Goal: Information Seeking & Learning: Learn about a topic

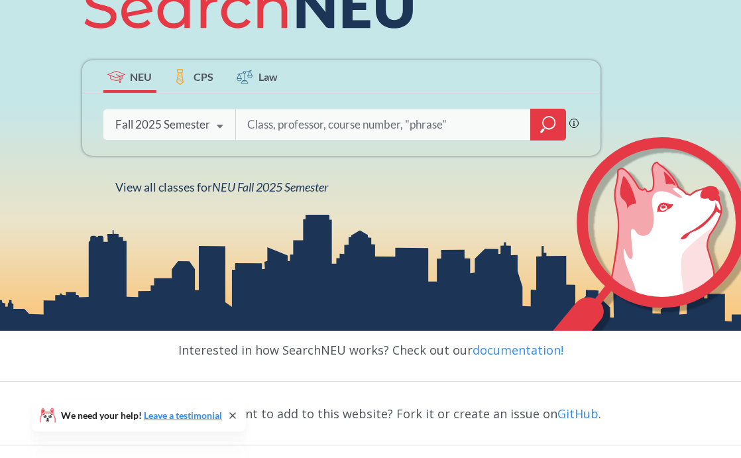
scroll to position [205, 0]
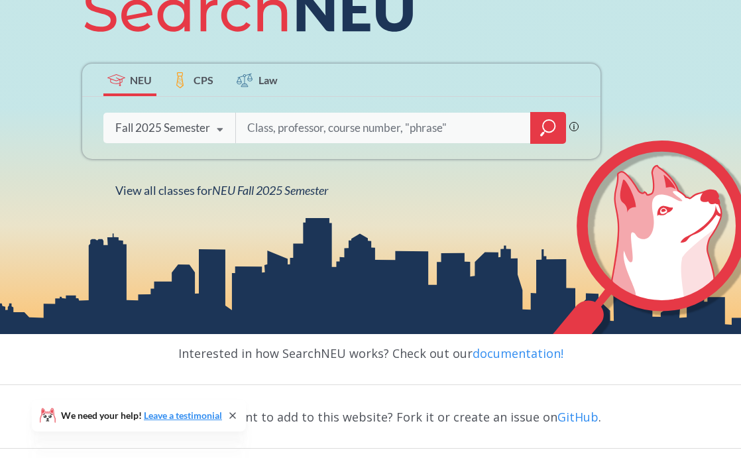
click at [194, 79] on span "CPS" at bounding box center [203, 79] width 20 height 15
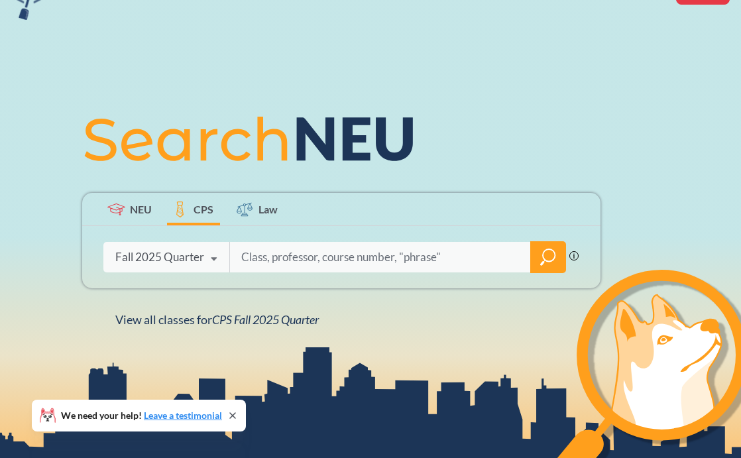
scroll to position [166, 0]
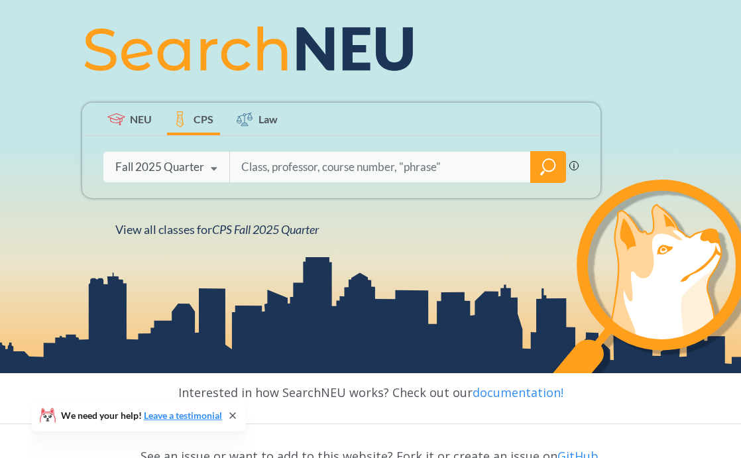
click at [249, 118] on icon at bounding box center [244, 118] width 16 height 13
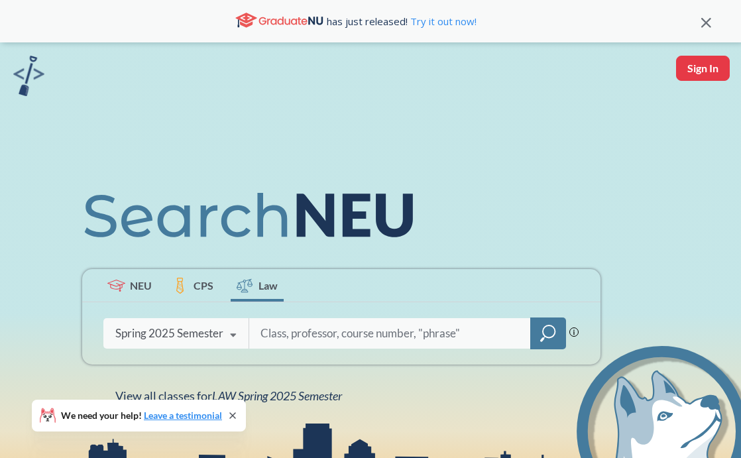
click at [134, 284] on span "NEU" at bounding box center [141, 285] width 22 height 15
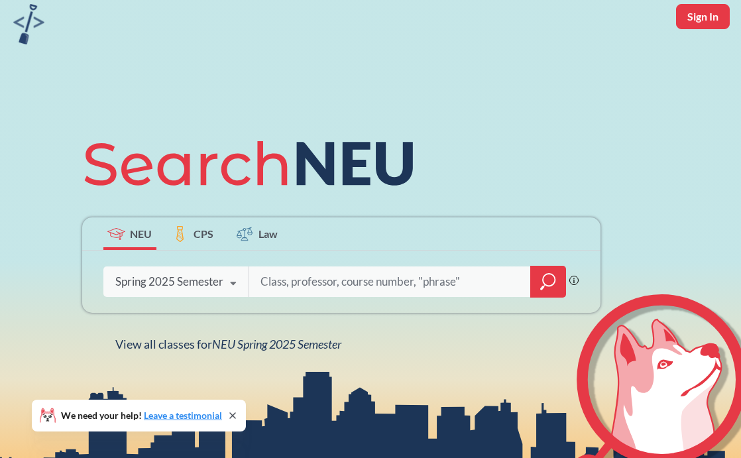
scroll to position [107, 0]
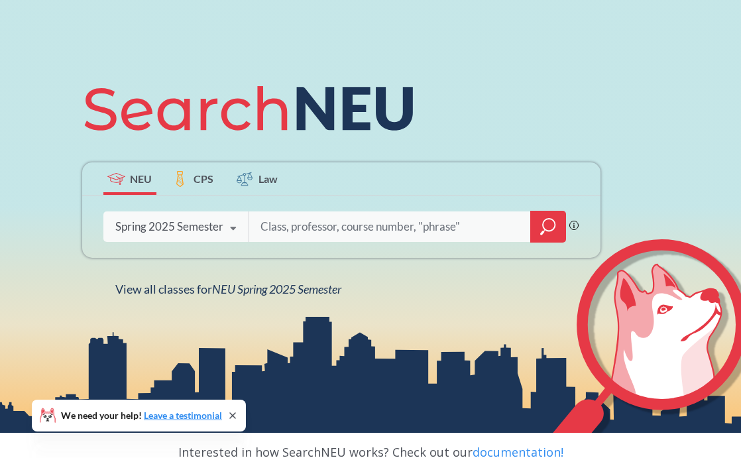
click at [193, 230] on div "Spring 2025 Semester" at bounding box center [169, 226] width 108 height 15
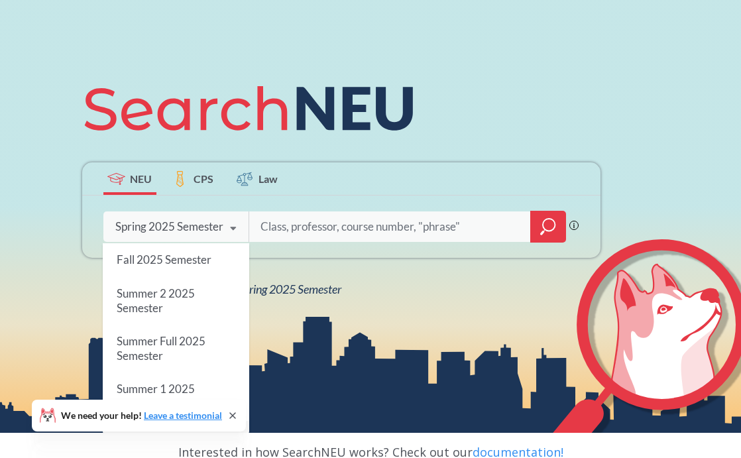
scroll to position [0, 0]
click at [209, 263] on span "Fall 2025 Semester" at bounding box center [163, 259] width 95 height 14
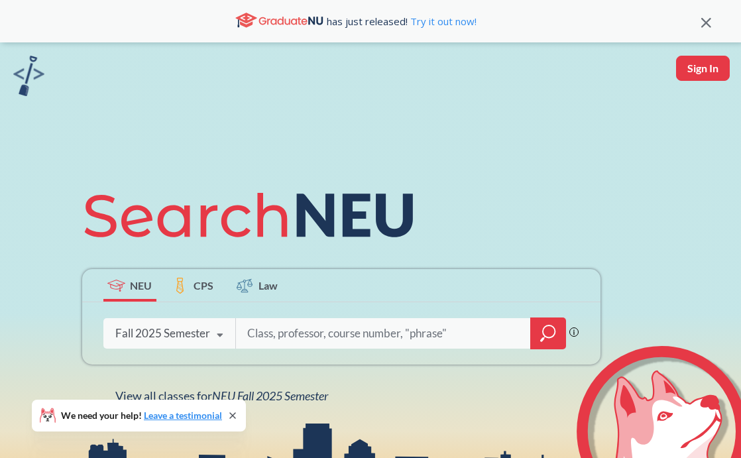
click at [291, 334] on input "search" at bounding box center [384, 333] width 276 height 28
type input "coop"
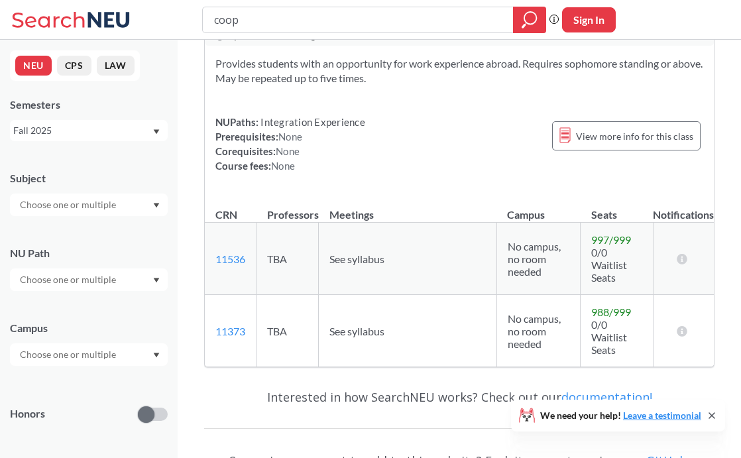
scroll to position [52, 0]
click at [63, 211] on input "text" at bounding box center [68, 205] width 111 height 16
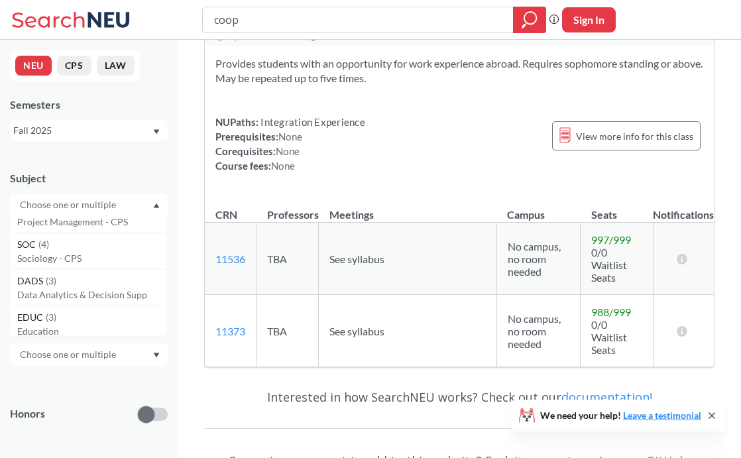
scroll to position [4807, 0]
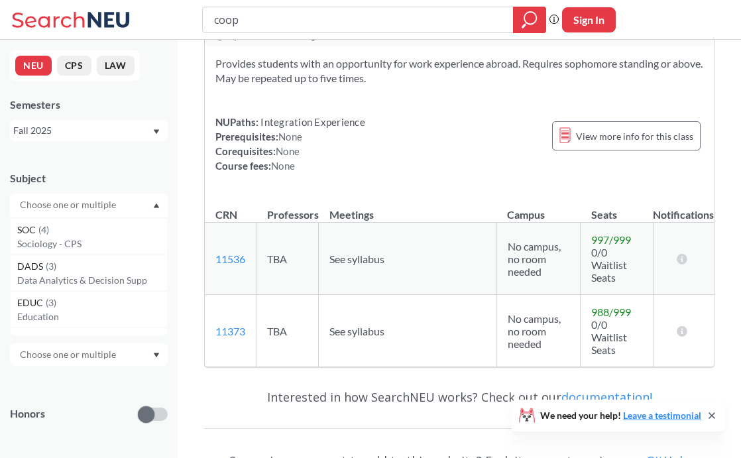
click at [79, 162] on div "Subject CS ( 112 ) Computer Science NRSG ( 72 ) Nursing EECE ( 71 ) Electrical …" at bounding box center [89, 187] width 158 height 58
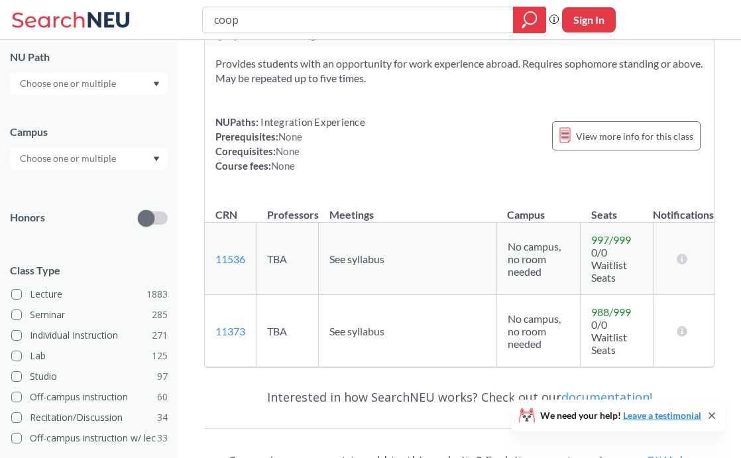
scroll to position [197, 0]
click at [15, 312] on span at bounding box center [16, 314] width 11 height 11
click at [30, 312] on input "Seminar 285" at bounding box center [35, 312] width 11 height 11
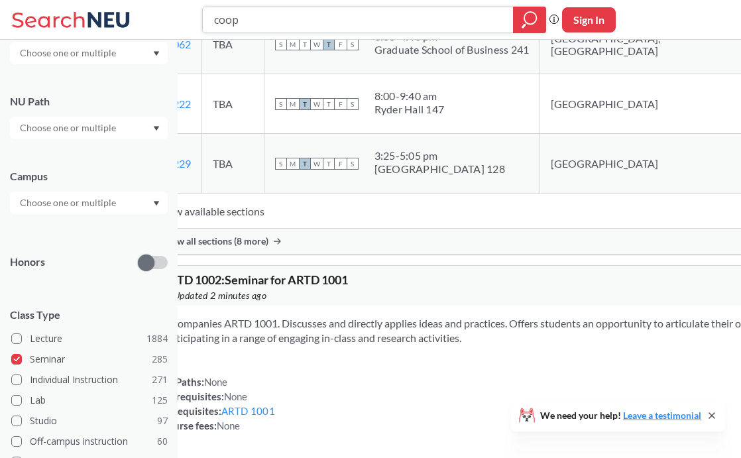
scroll to position [797, 4]
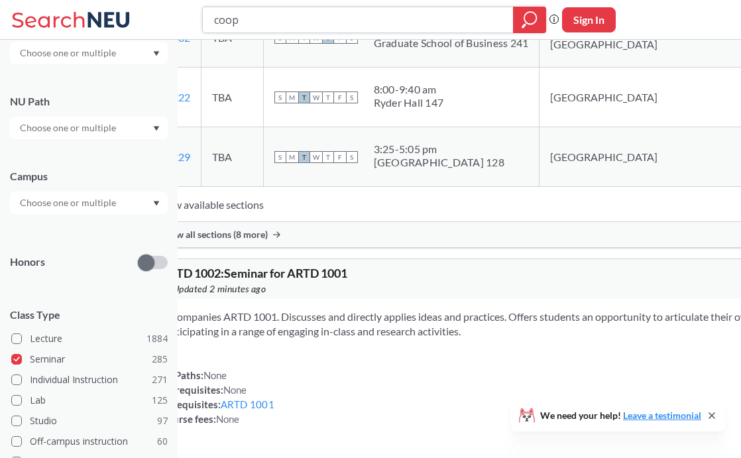
drag, startPoint x: 260, startPoint y: 13, endPoint x: 202, endPoint y: 14, distance: 57.6
click at [202, 14] on div "coop" at bounding box center [374, 20] width 344 height 26
type input "co op"
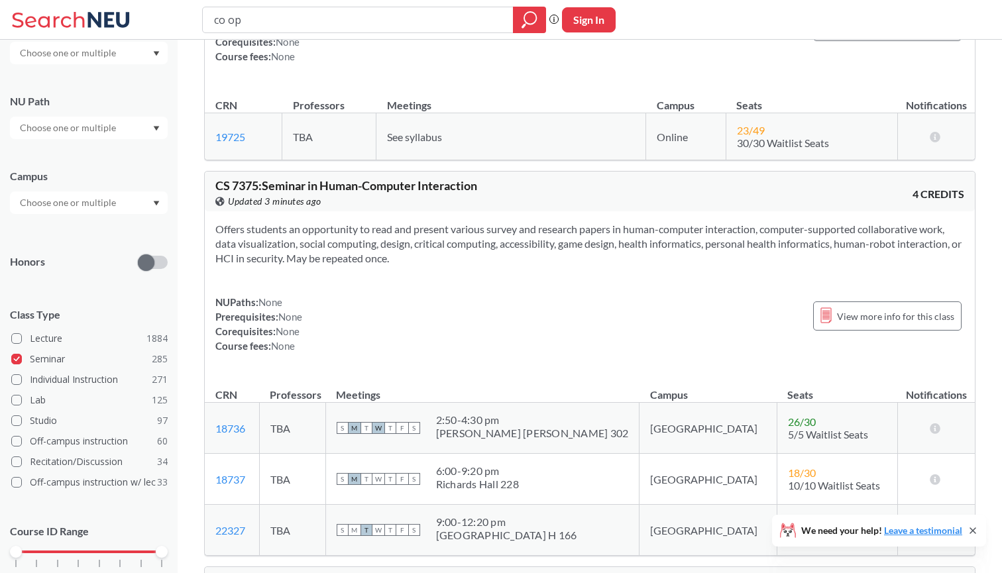
scroll to position [9643, 0]
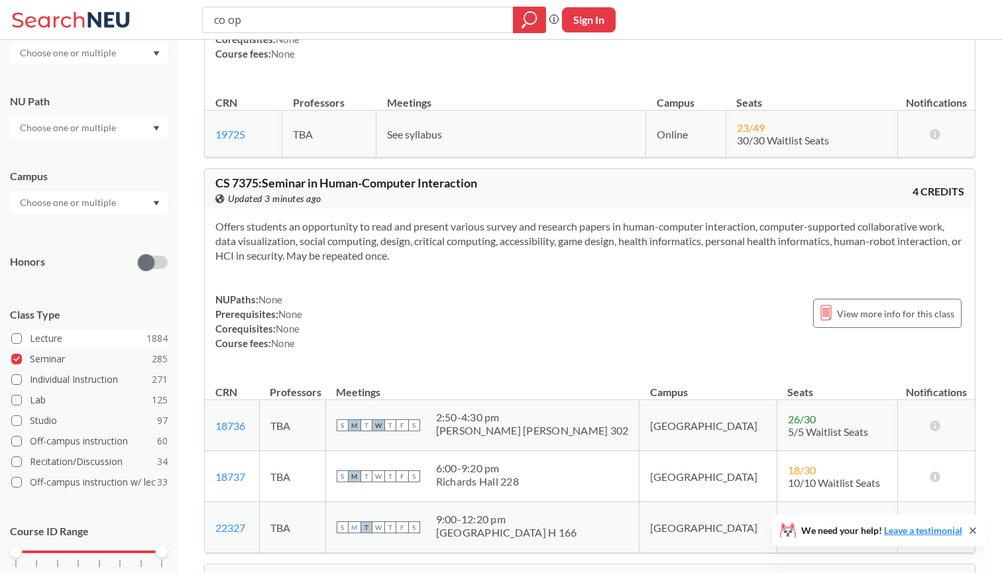
click at [21, 332] on label "Lecture 1884" at bounding box center [89, 338] width 156 height 17
click at [30, 332] on input "Lecture 1884" at bounding box center [35, 336] width 11 height 11
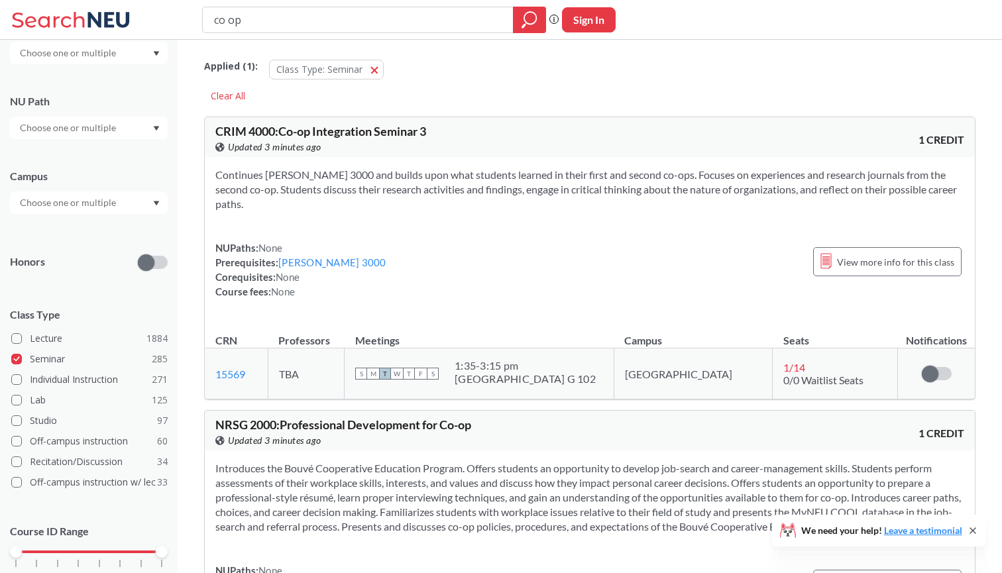
scroll to position [36, 0]
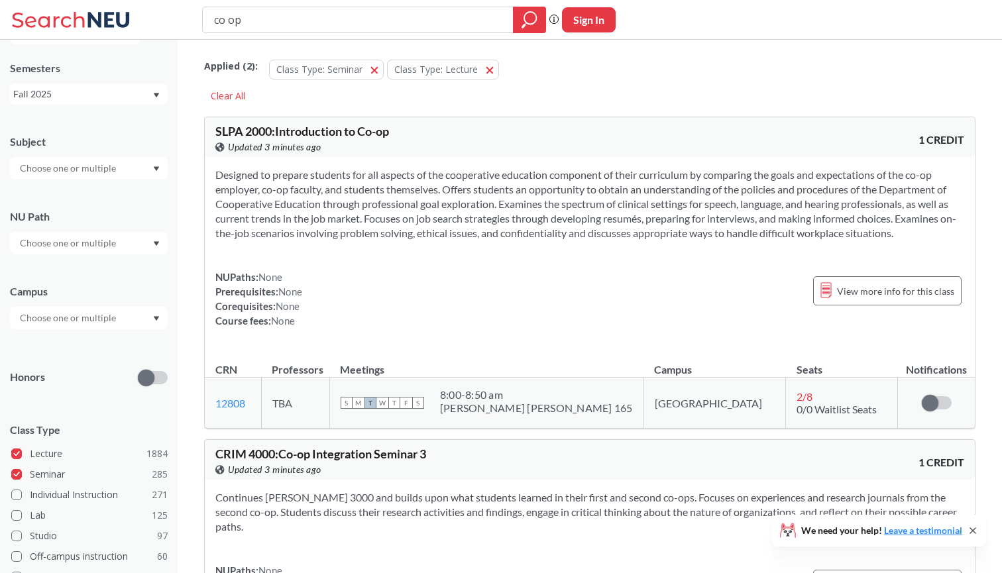
click at [307, 259] on div "Designed to prepare students for all aspects of the cooperative education compo…" at bounding box center [590, 253] width 770 height 192
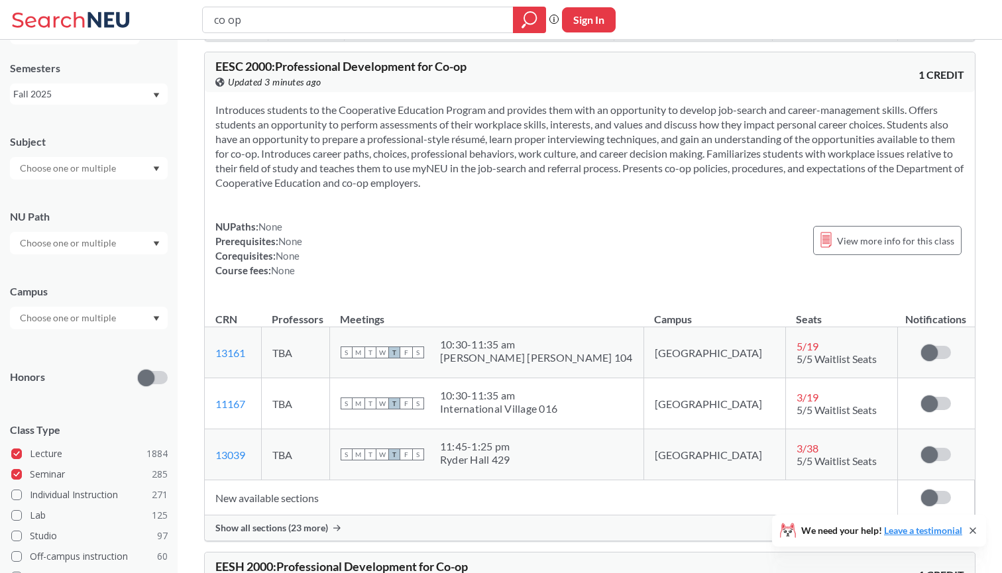
scroll to position [939, 0]
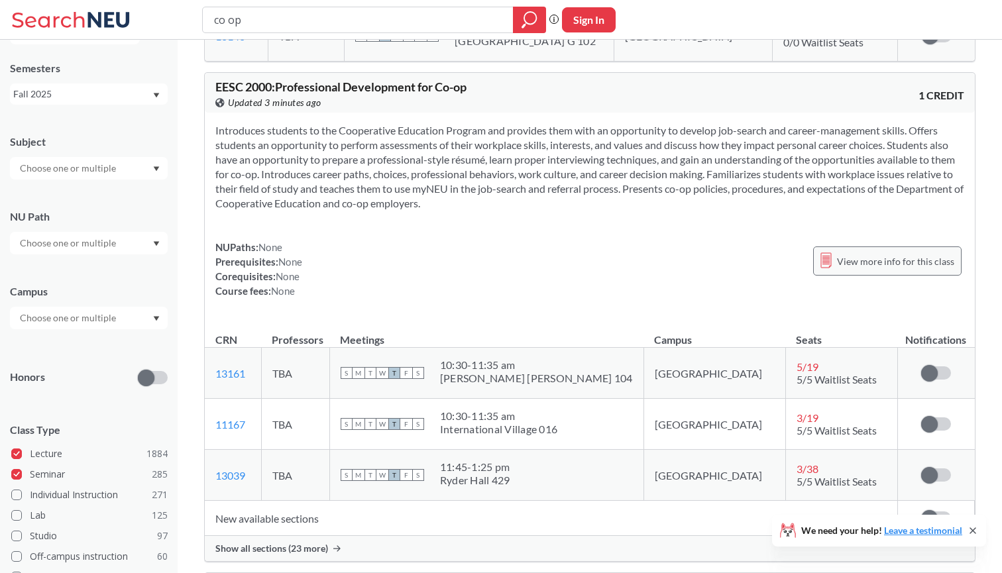
click at [740, 253] on span "View more info for this class" at bounding box center [895, 261] width 117 height 17
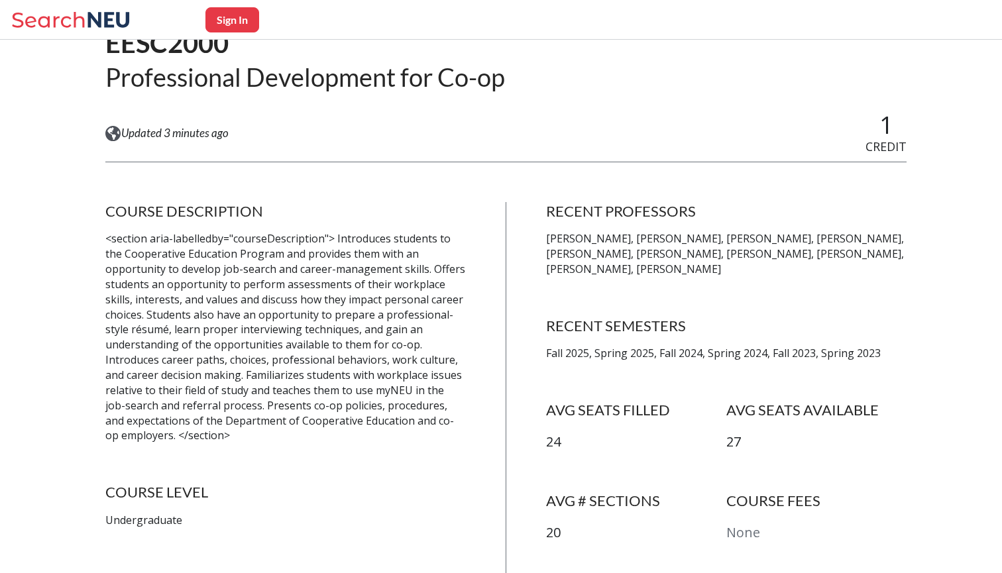
scroll to position [123, 0]
